Goal: Entertainment & Leisure: Browse casually

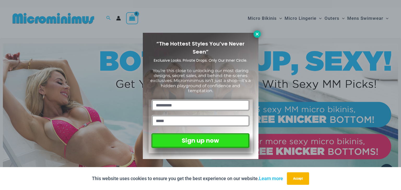
click at [256, 35] on icon at bounding box center [256, 34] width 3 height 3
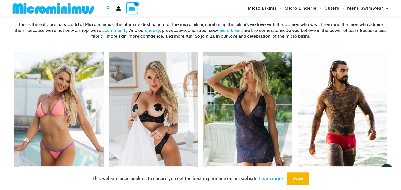
scroll to position [218, 0]
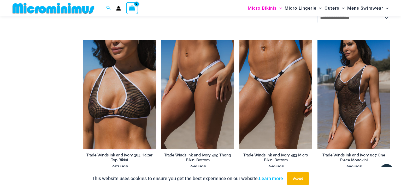
scroll to position [466, 0]
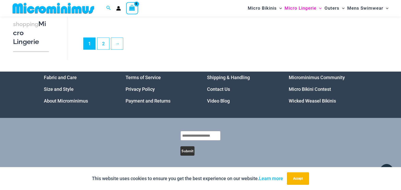
scroll to position [1338, 0]
click at [225, 101] on link "Video Blog" at bounding box center [218, 100] width 23 height 5
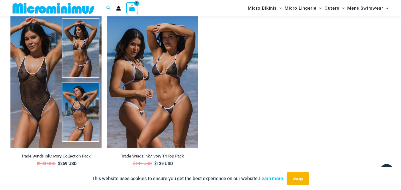
scroll to position [878, 0]
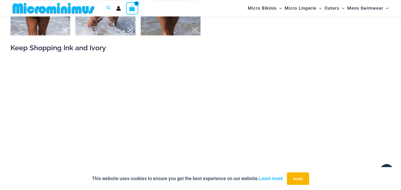
scroll to position [632, 0]
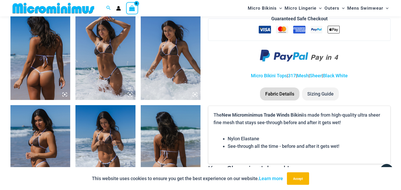
scroll to position [437, 0]
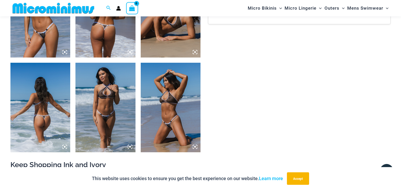
scroll to position [327, 0]
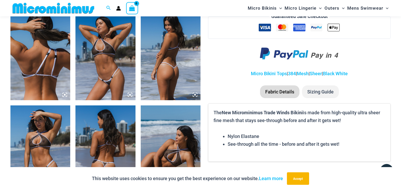
click at [109, 63] on img at bounding box center [105, 56] width 60 height 90
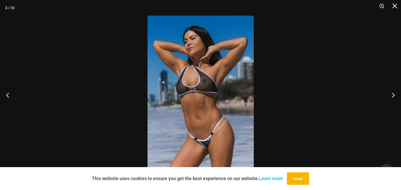
click at [171, 70] on img at bounding box center [200, 95] width 106 height 159
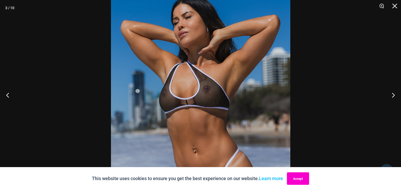
click at [308, 180] on button "Accept" at bounding box center [298, 179] width 22 height 13
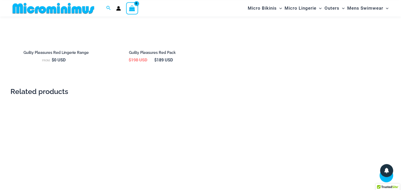
scroll to position [797, 0]
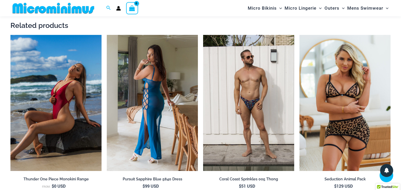
click at [169, 104] on img at bounding box center [152, 103] width 91 height 137
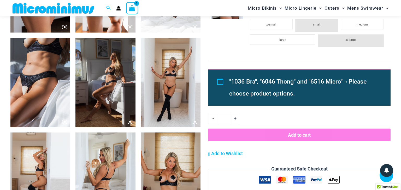
scroll to position [465, 0]
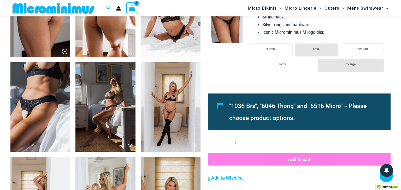
click at [54, 92] on img at bounding box center [40, 107] width 60 height 90
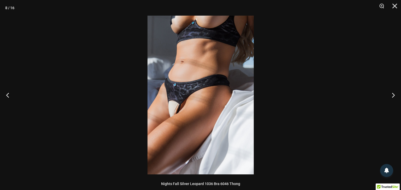
click at [187, 76] on img at bounding box center [200, 95] width 106 height 159
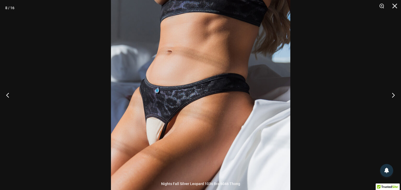
click at [193, 77] on img at bounding box center [200, 108] width 179 height 269
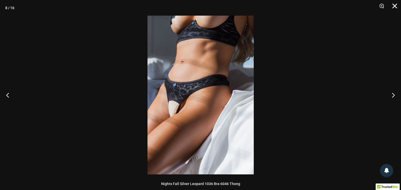
click at [390, 7] on button "Close" at bounding box center [392, 8] width 13 height 16
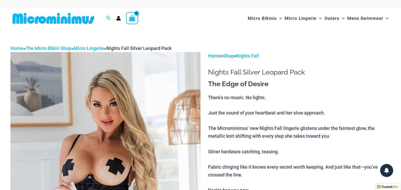
scroll to position [110, 0]
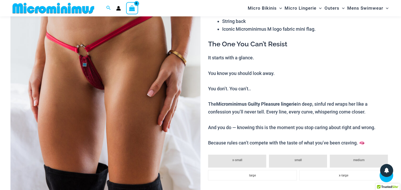
scroll to position [164, 0]
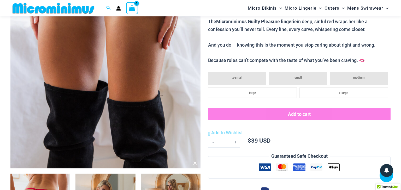
click at [195, 161] on icon at bounding box center [194, 163] width 5 height 5
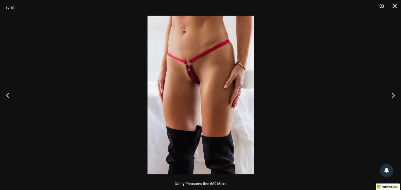
click at [201, 85] on img at bounding box center [200, 95] width 106 height 159
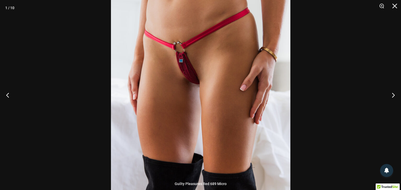
click at [199, 79] on img at bounding box center [200, 102] width 179 height 269
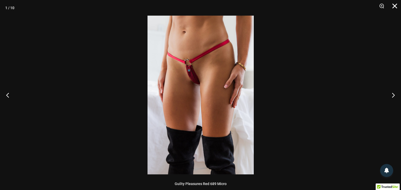
click at [396, 2] on button "Close" at bounding box center [392, 8] width 13 height 16
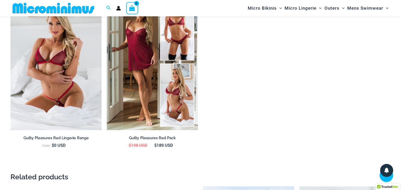
scroll to position [797, 0]
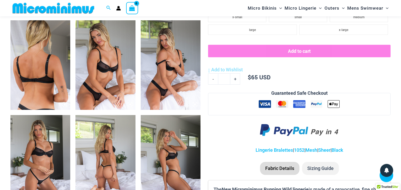
scroll to position [326, 0]
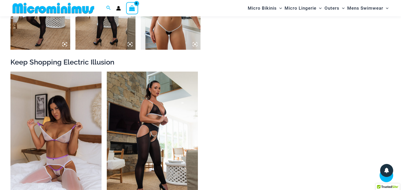
scroll to position [629, 0]
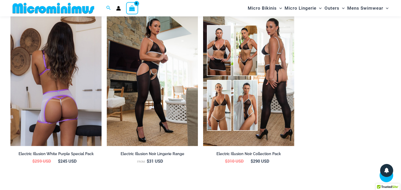
click at [96, 67] on img at bounding box center [55, 78] width 91 height 137
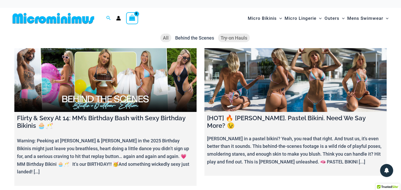
click at [234, 40] on span "Try-on Hauls" at bounding box center [233, 37] width 27 height 5
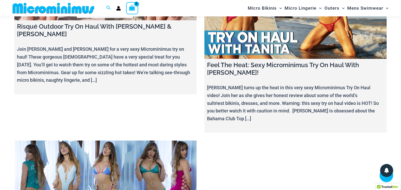
scroll to position [4, 0]
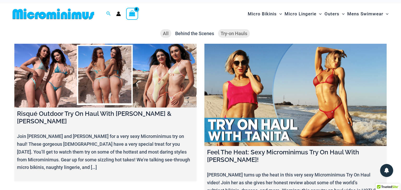
click at [165, 32] on span "All" at bounding box center [166, 33] width 6 height 5
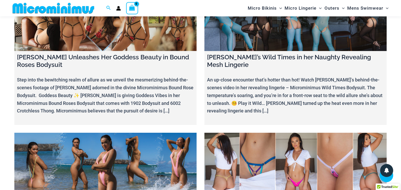
scroll to position [2924, 0]
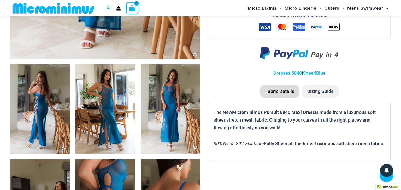
scroll to position [411, 0]
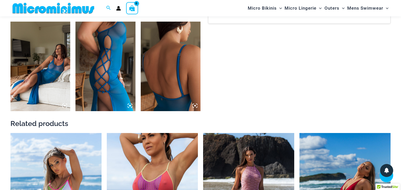
click at [126, 52] on img at bounding box center [105, 67] width 60 height 90
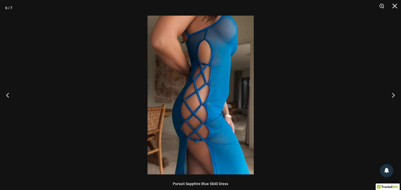
click at [229, 30] on img at bounding box center [200, 95] width 106 height 159
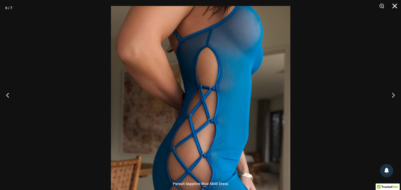
click at [393, 7] on button "Close" at bounding box center [392, 8] width 13 height 16
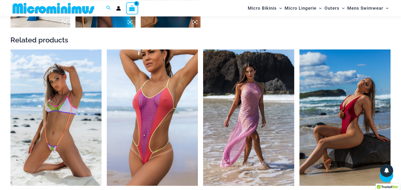
scroll to position [493, 0]
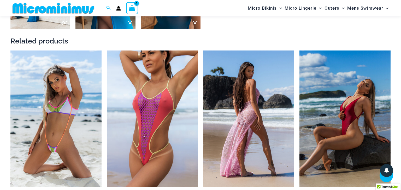
click at [241, 59] on img at bounding box center [248, 119] width 91 height 137
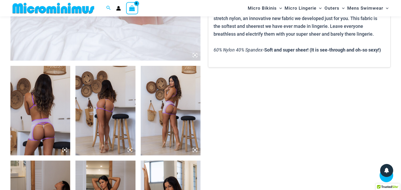
scroll to position [409, 0]
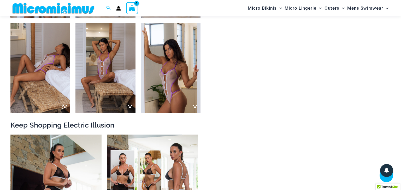
click at [120, 67] on img at bounding box center [105, 68] width 60 height 90
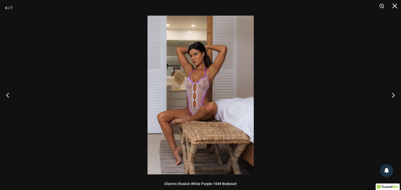
click at [186, 78] on img at bounding box center [200, 95] width 106 height 159
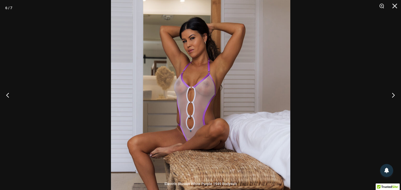
click at [225, 79] on img at bounding box center [200, 107] width 179 height 269
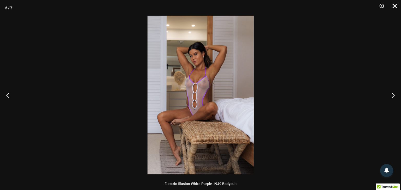
click at [390, 8] on button "Close" at bounding box center [392, 8] width 13 height 16
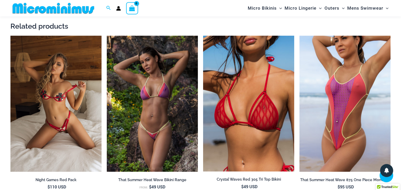
scroll to position [712, 0]
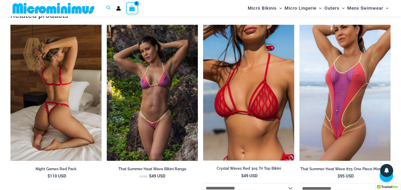
click at [46, 87] on img at bounding box center [55, 93] width 91 height 137
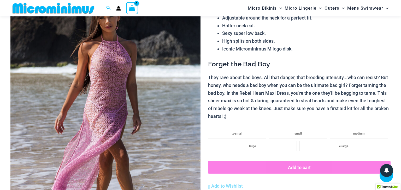
scroll to position [79, 0]
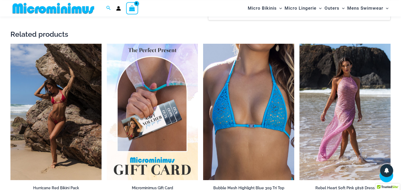
scroll to position [548, 0]
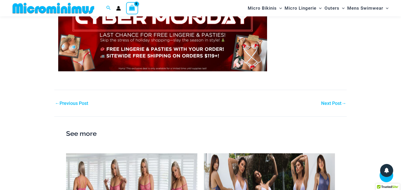
scroll to position [630, 0]
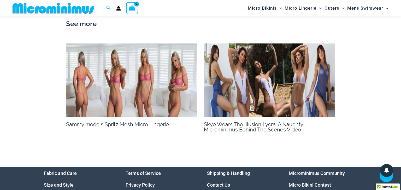
click at [146, 100] on img at bounding box center [131, 81] width 131 height 74
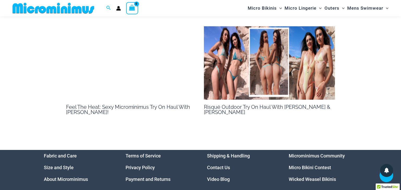
scroll to position [411, 0]
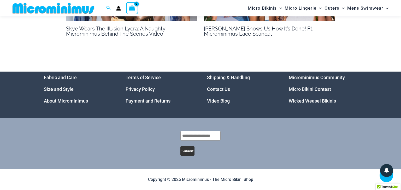
scroll to position [401, 0]
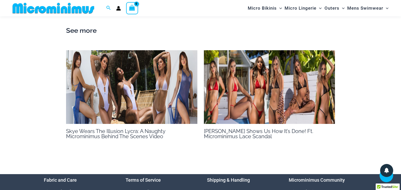
click at [276, 82] on img at bounding box center [269, 87] width 131 height 74
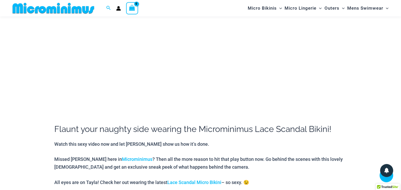
scroll to position [108, 0]
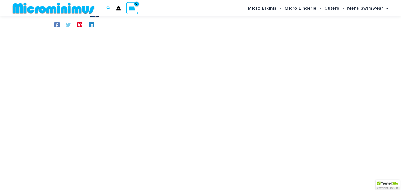
scroll to position [53, 0]
